Goal: Information Seeking & Learning: Learn about a topic

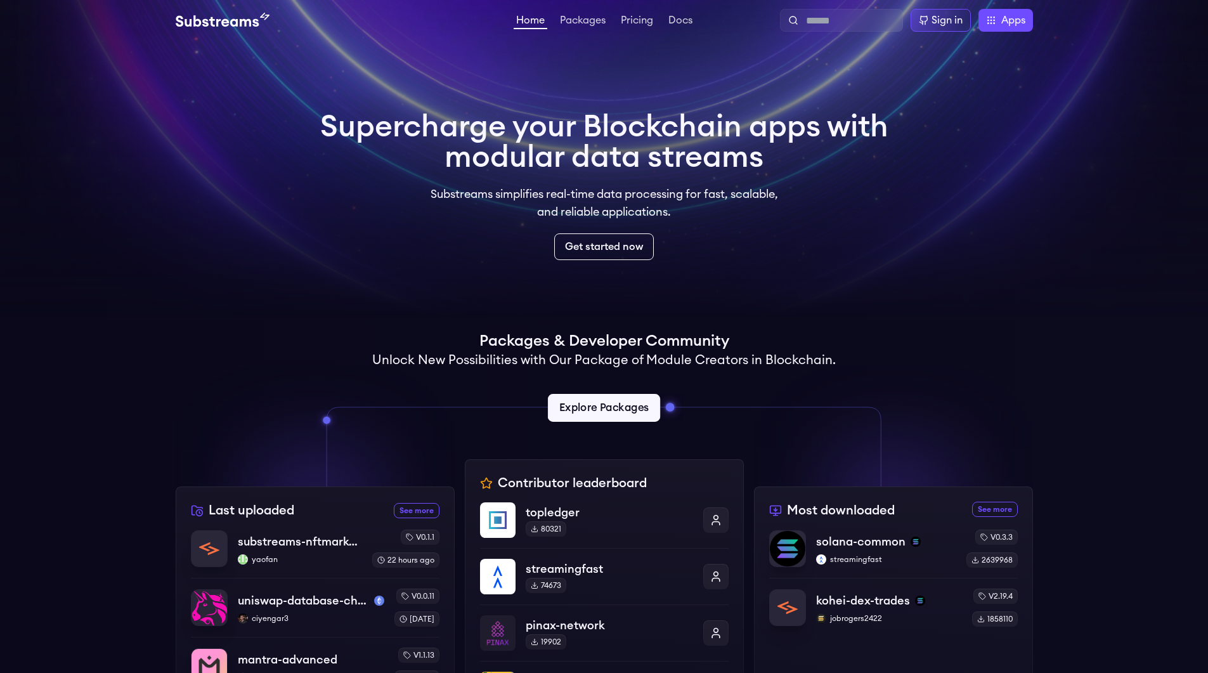
click at [594, 414] on link "Explore Packages" at bounding box center [604, 408] width 112 height 28
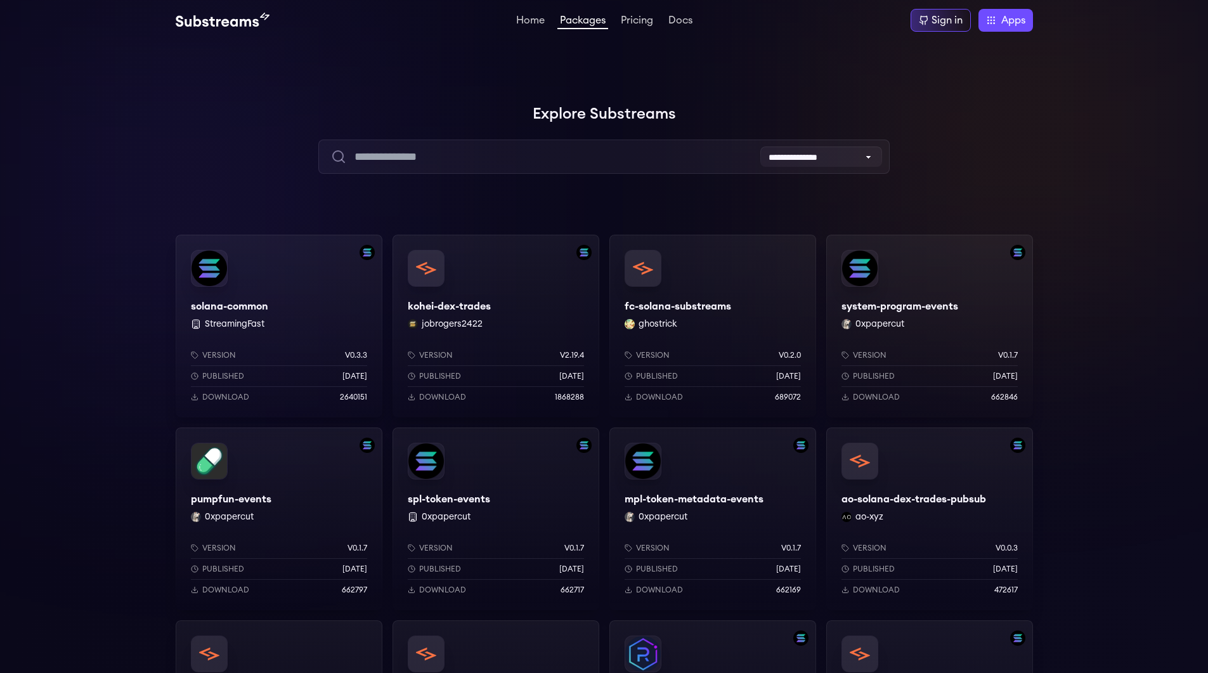
click at [224, 303] on div "solana-common StreamingFast Version v0.3.3 Published 7 months ago Download 2640…" at bounding box center [279, 326] width 207 height 183
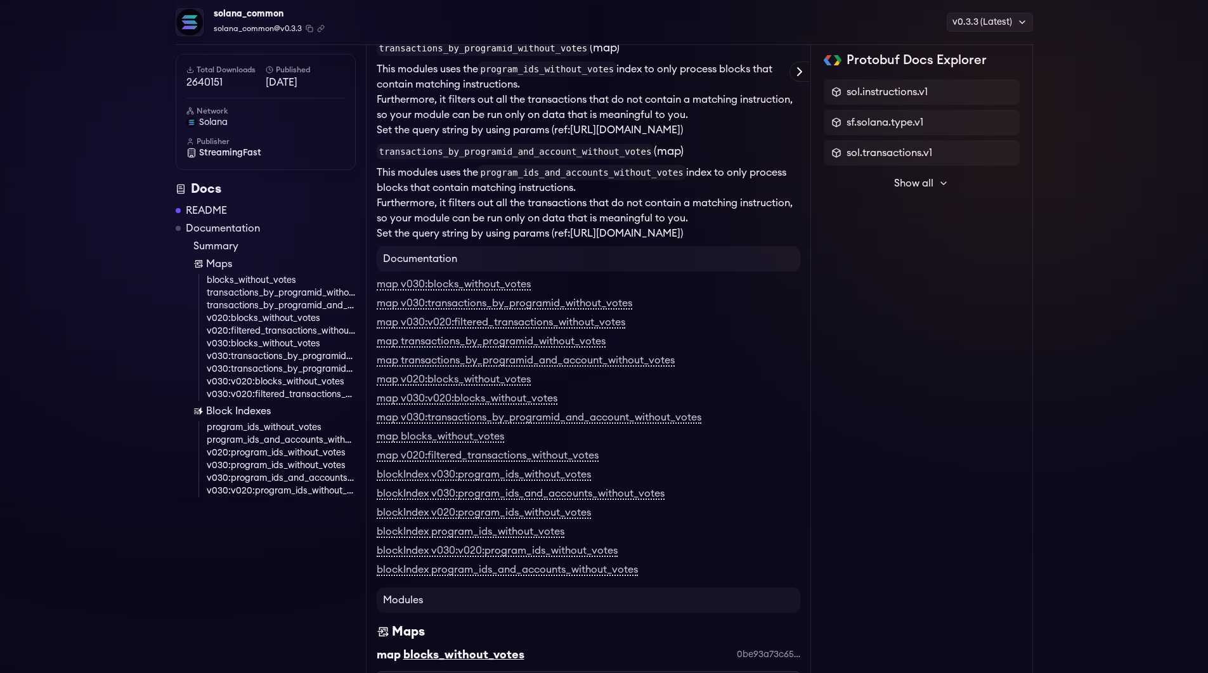
scroll to position [1826, 0]
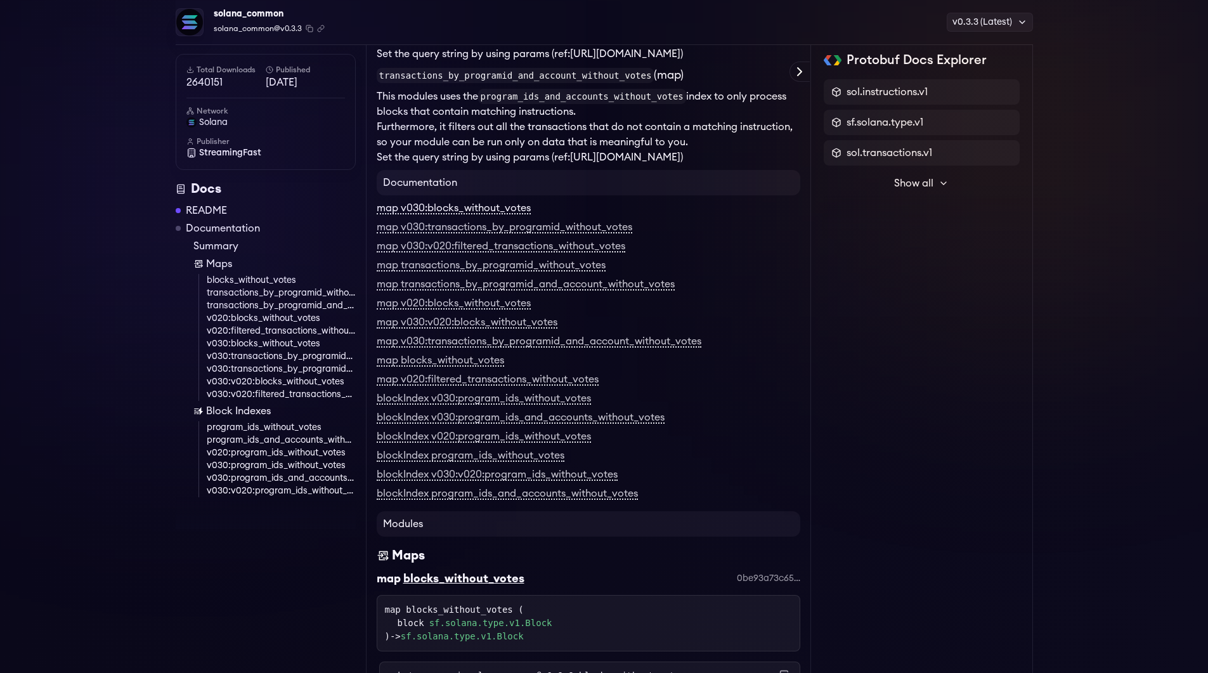
click at [457, 214] on link "map v030:blocks_without_votes" at bounding box center [454, 208] width 154 height 11
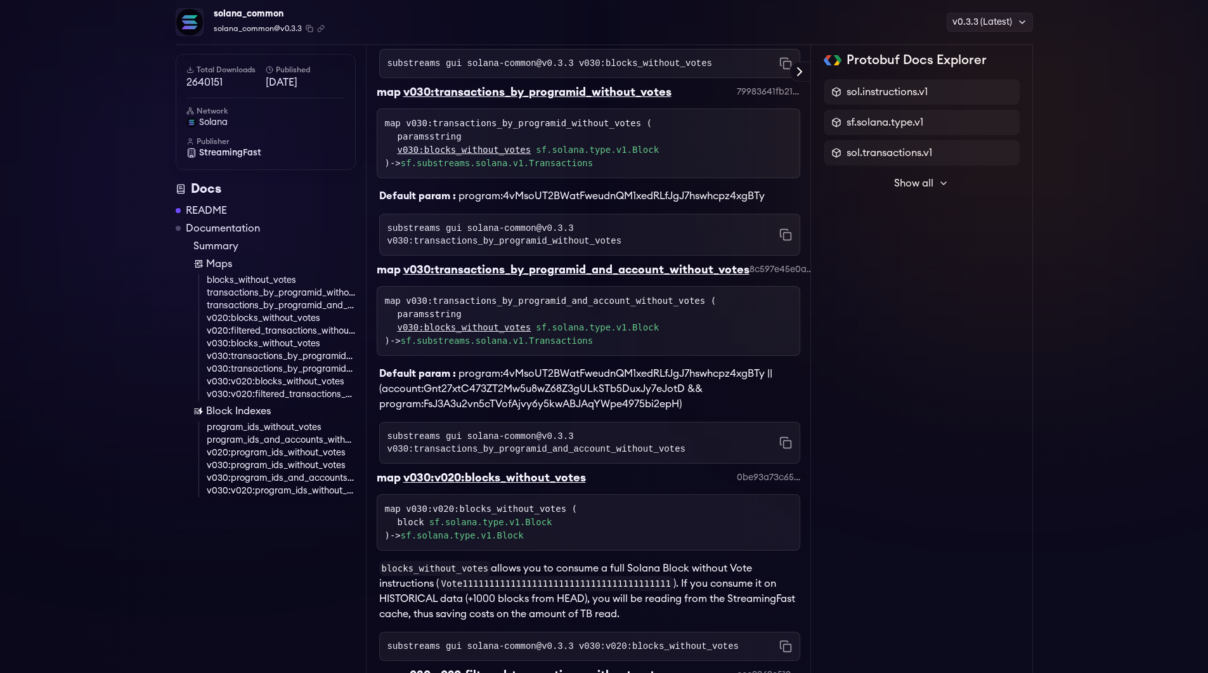
scroll to position [3366, 0]
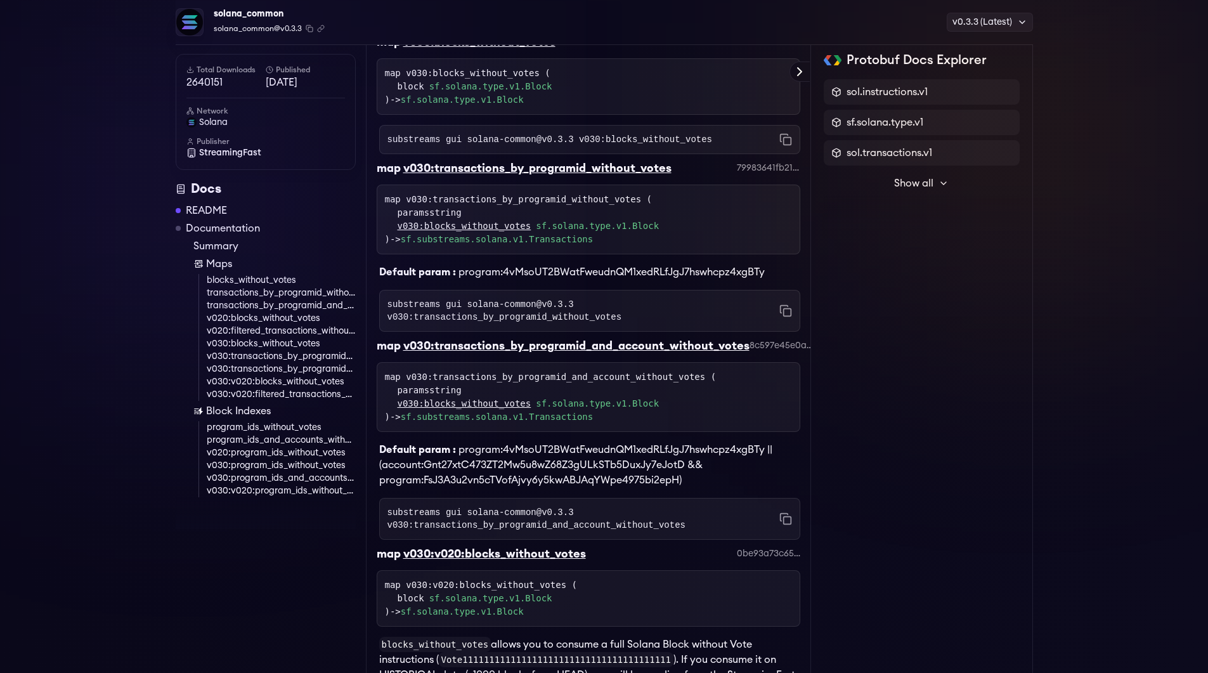
click at [231, 280] on link "blocks_without_votes" at bounding box center [281, 280] width 149 height 13
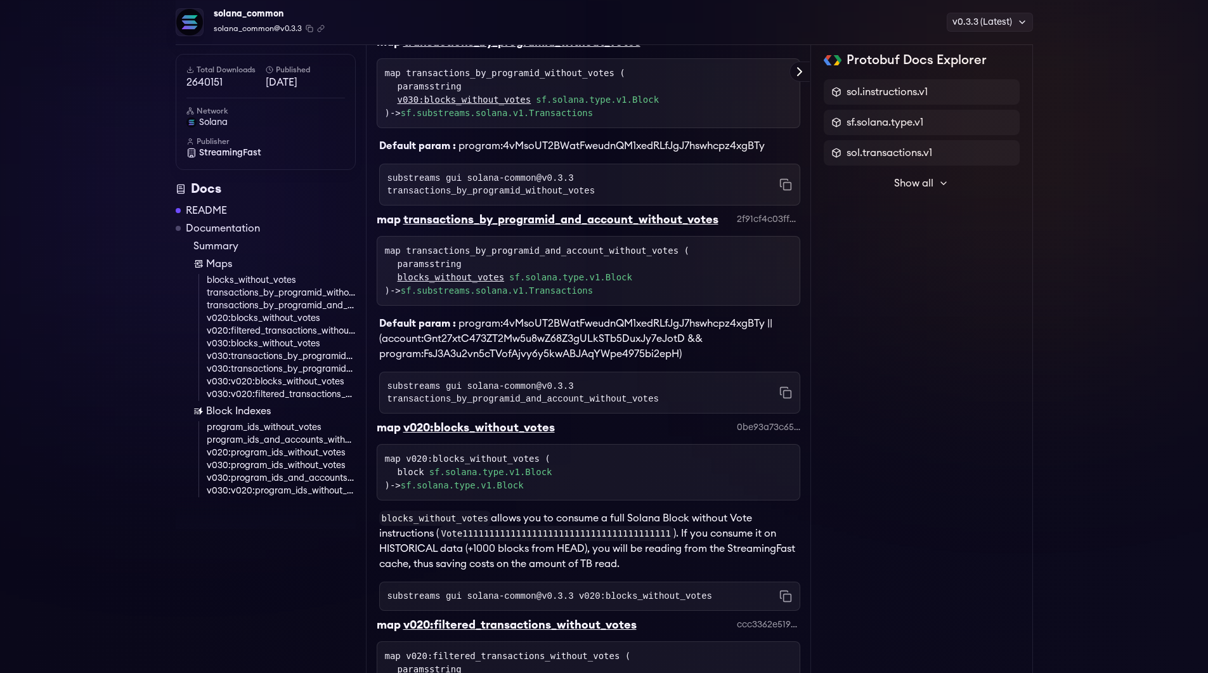
scroll to position [2515, 0]
